Goal: Information Seeking & Learning: Find specific page/section

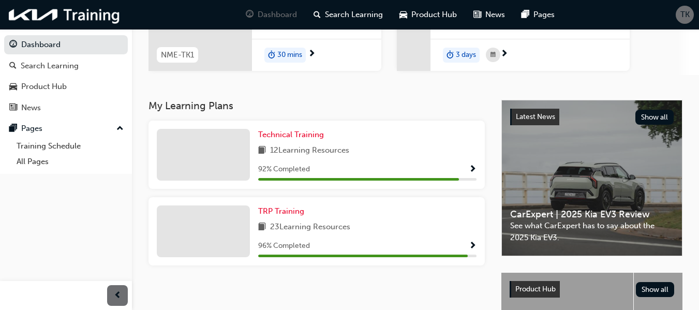
scroll to position [207, 0]
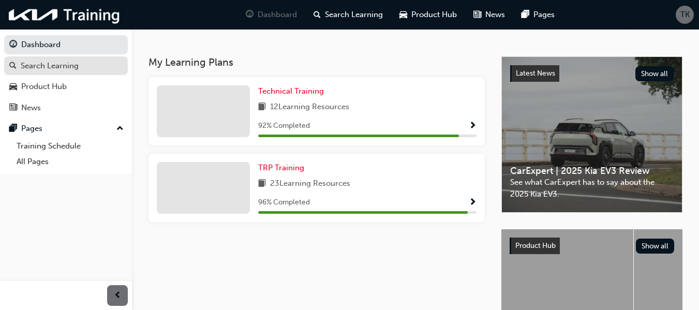
click at [83, 70] on div "Search Learning" at bounding box center [65, 66] width 113 height 13
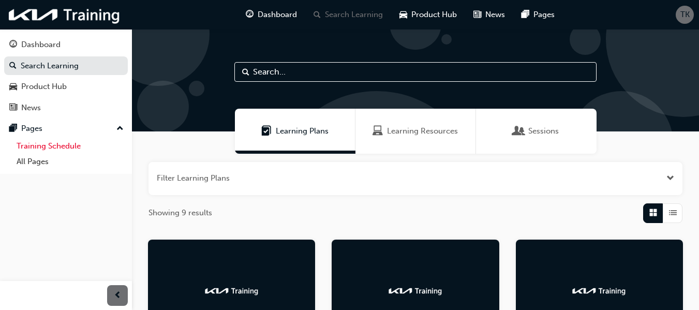
click at [83, 146] on link "Training Schedule" at bounding box center [69, 146] width 115 height 16
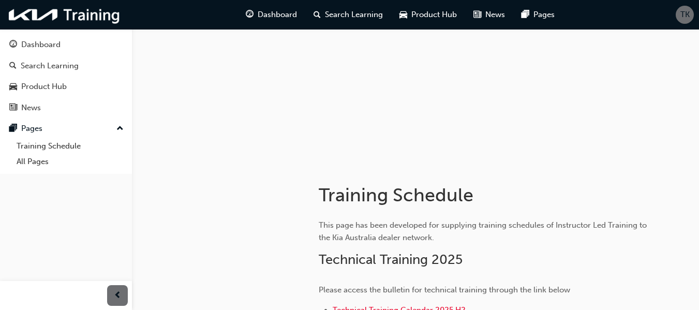
scroll to position [164, 0]
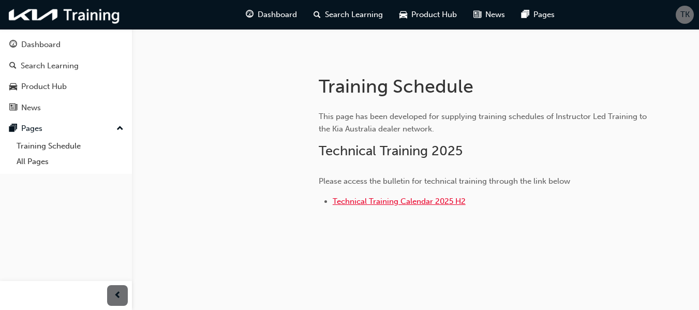
click at [367, 204] on span "Technical Training Calendar 2025 H2" at bounding box center [399, 201] width 133 height 9
